Goal: Task Accomplishment & Management: Manage account settings

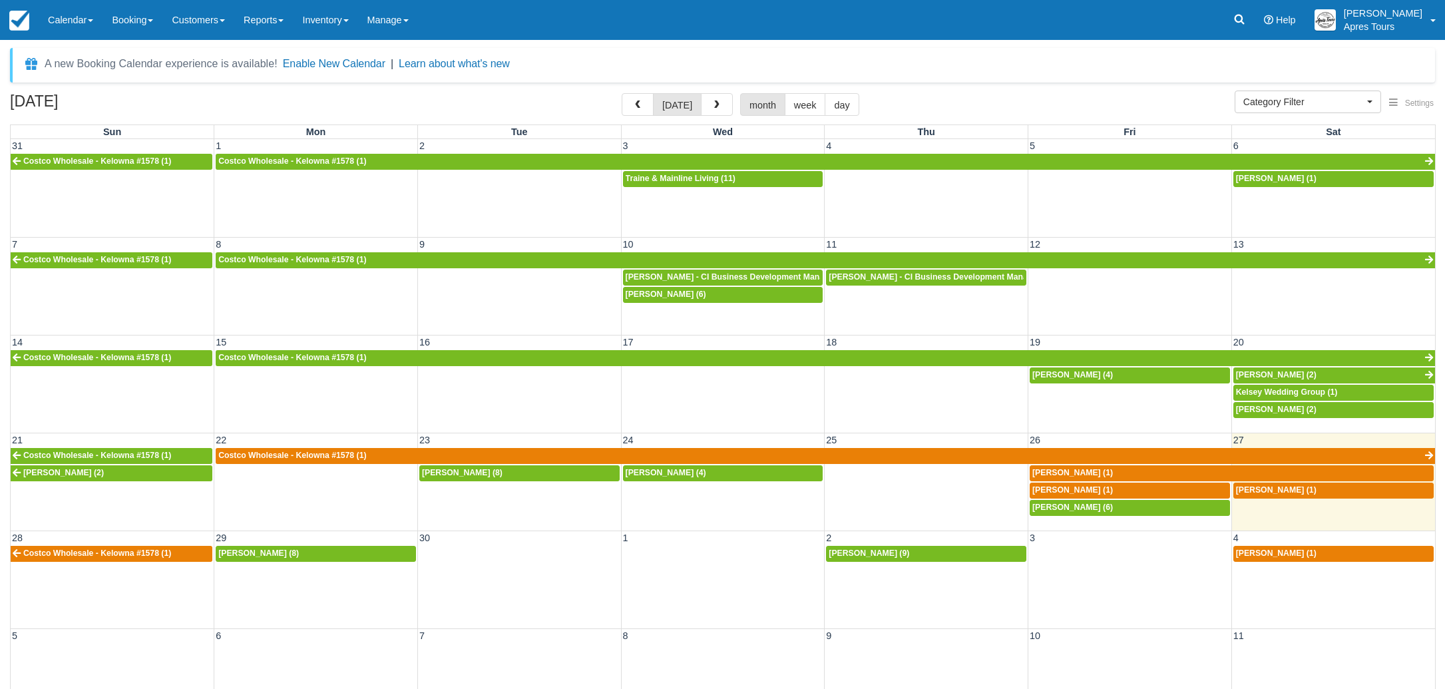
select select
click at [1135, 373] on div "Natasha Zimmer (4)" at bounding box center [1129, 375] width 195 height 11
select select
click at [878, 279] on span "Adam Webster - CI Business Development Manager (7)" at bounding box center [941, 276] width 224 height 9
select select
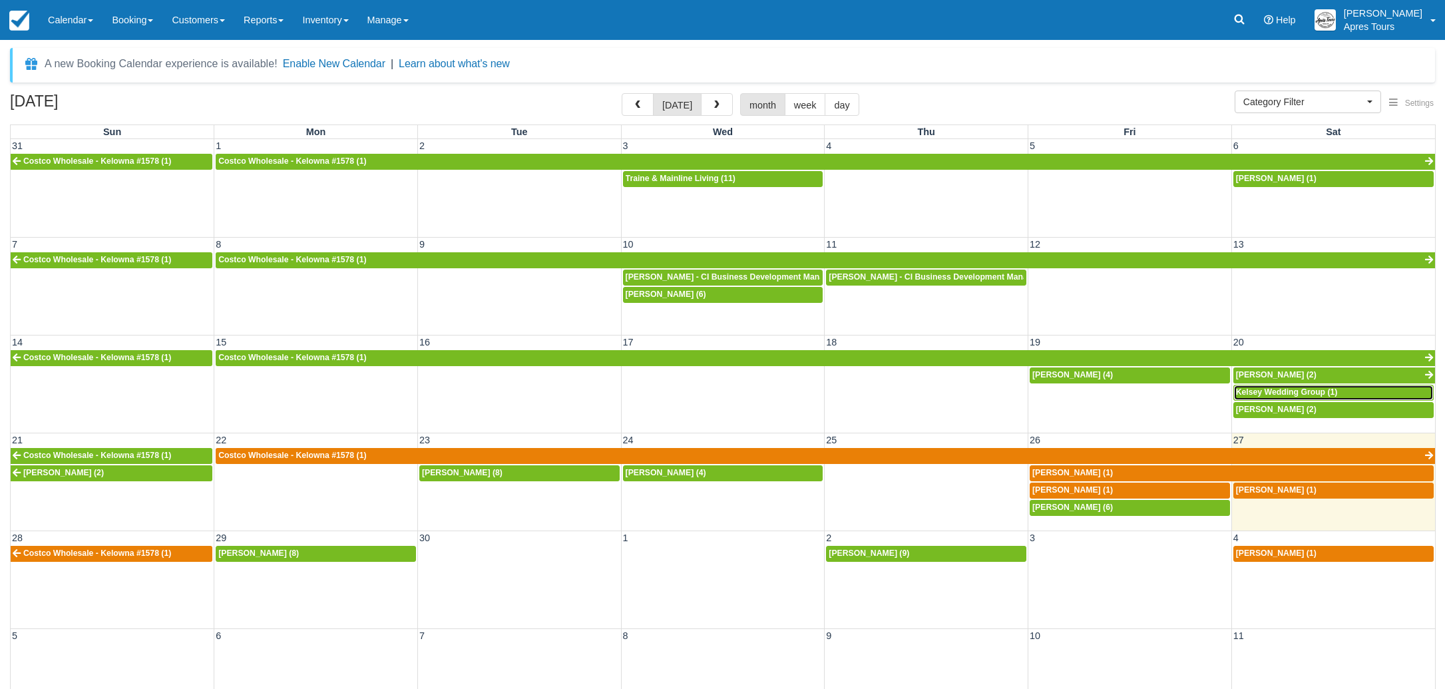
click at [1324, 391] on span "Kelsey Wedding Group (1)" at bounding box center [1287, 391] width 102 height 9
select select
click at [883, 280] on span "[PERSON_NAME] - CI Business Development Manager (7)" at bounding box center [941, 276] width 224 height 9
select select
click at [1107, 378] on span "[PERSON_NAME] (4)" at bounding box center [1072, 374] width 81 height 9
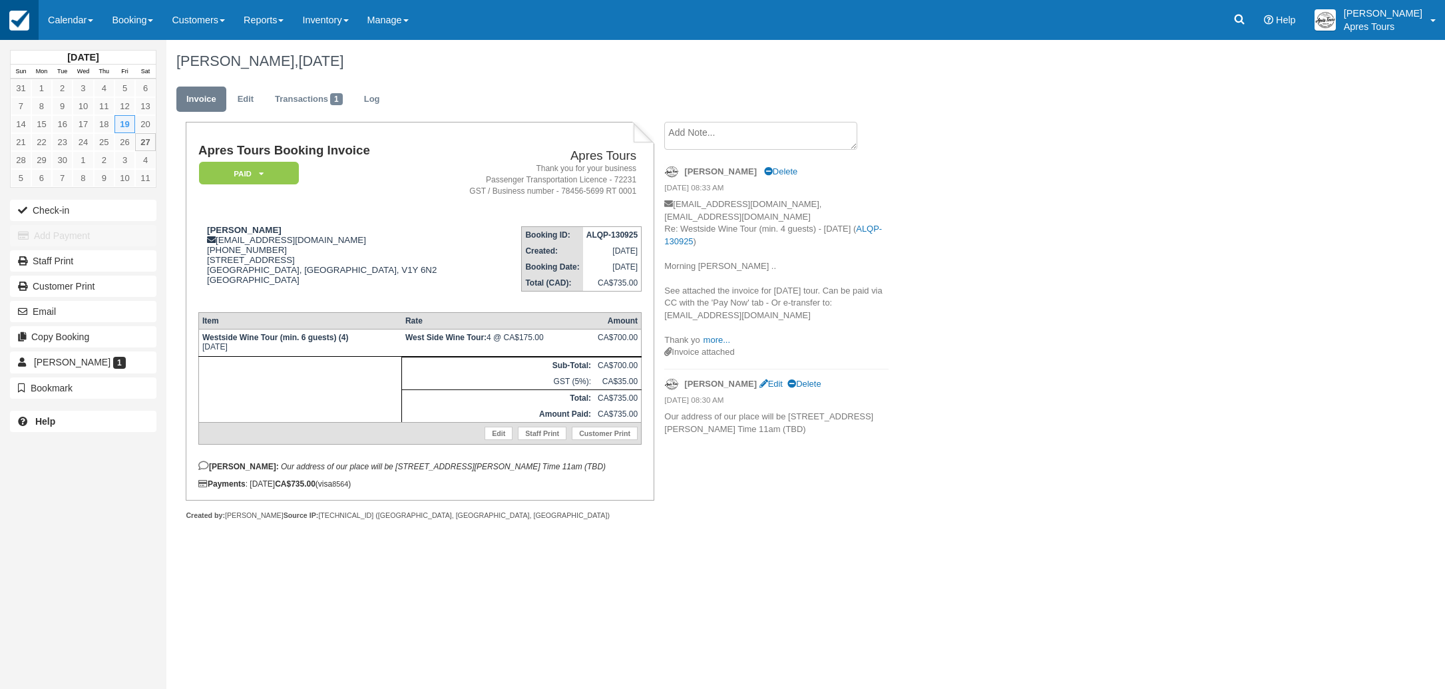
click at [23, 21] on img at bounding box center [19, 21] width 20 height 20
